Goal: Navigation & Orientation: Find specific page/section

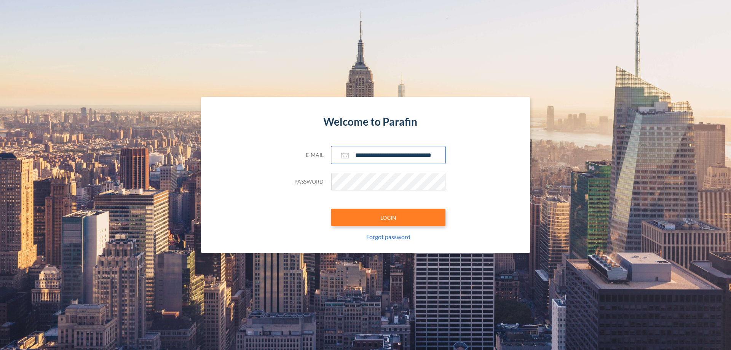
scroll to position [0, 12]
type input "**********"
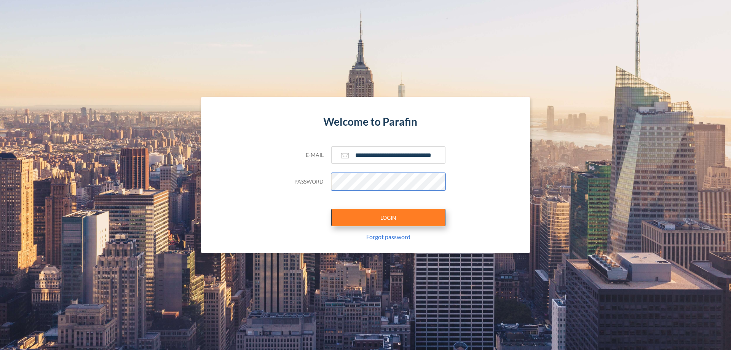
scroll to position [0, 0]
click at [388, 217] on button "LOGIN" at bounding box center [388, 218] width 114 height 18
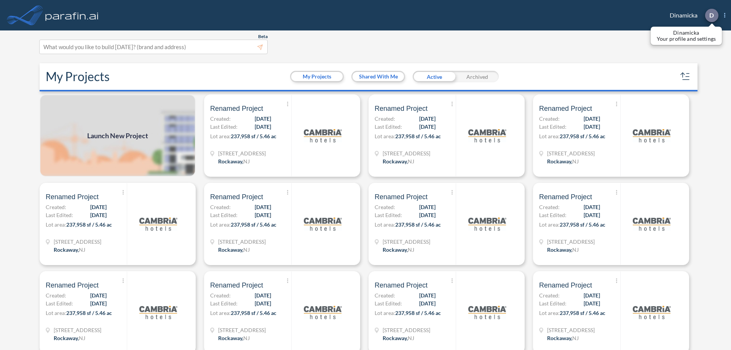
click at [711, 15] on p "D" at bounding box center [711, 15] width 5 height 7
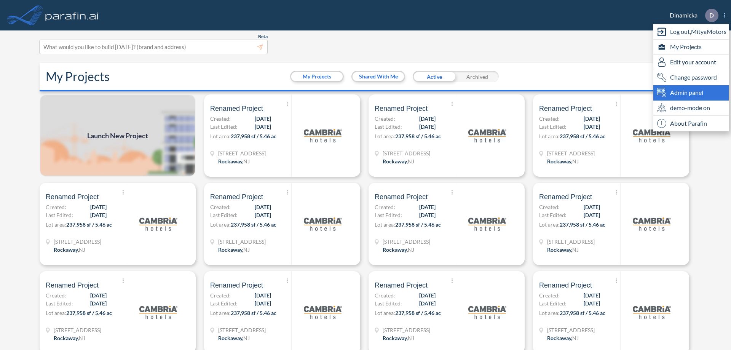
click at [691, 92] on span "Admin panel" at bounding box center [686, 92] width 33 height 9
